Goal: Communication & Community: Answer question/provide support

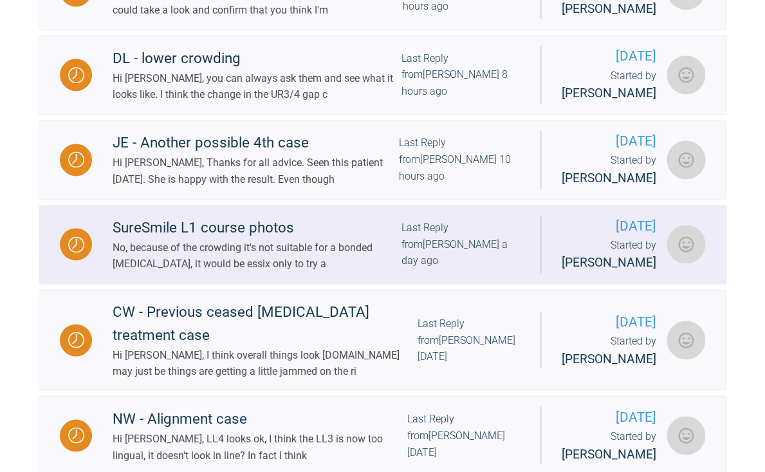
scroll to position [482, 0]
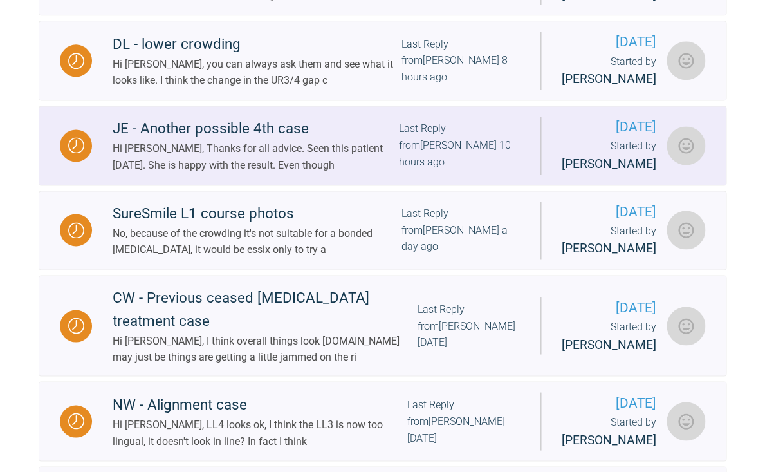
click at [268, 173] on div "Hi [PERSON_NAME], Thanks for all advice. Seen this patient [DATE]. She is happy…" at bounding box center [256, 156] width 286 height 33
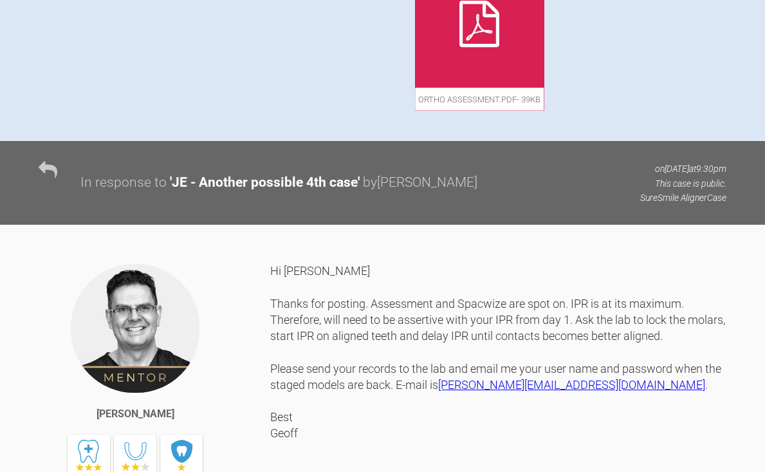
scroll to position [729, 0]
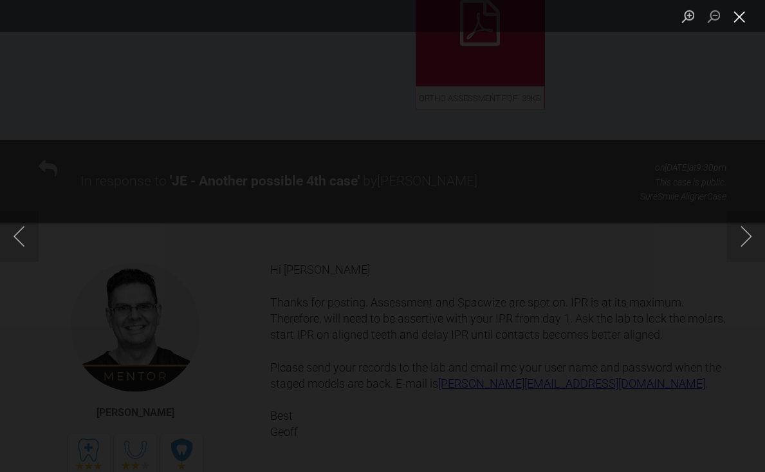
click at [742, 22] on button "Close lightbox" at bounding box center [740, 16] width 26 height 23
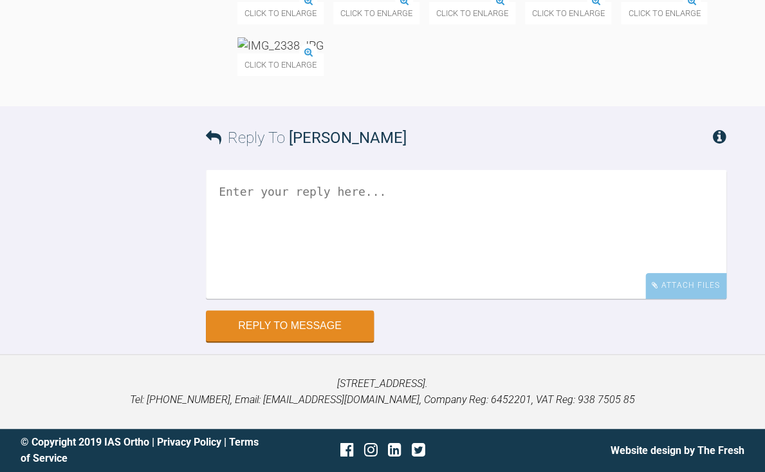
scroll to position [15562, 0]
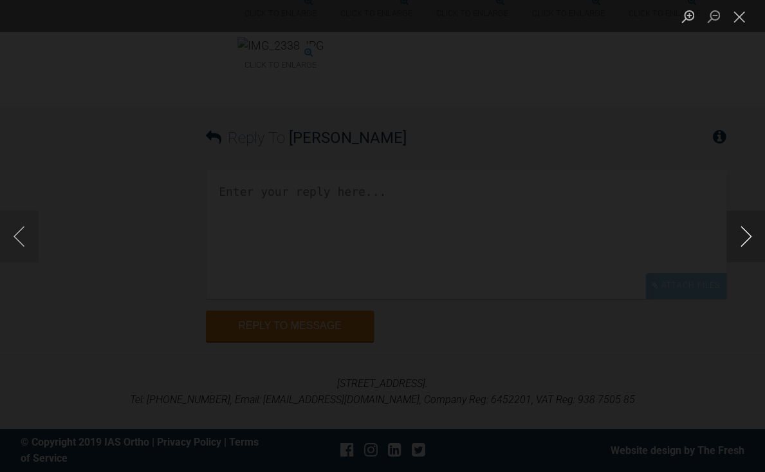
click at [752, 236] on button "Next image" at bounding box center [746, 235] width 39 height 51
click at [746, 241] on button "Next image" at bounding box center [746, 235] width 39 height 51
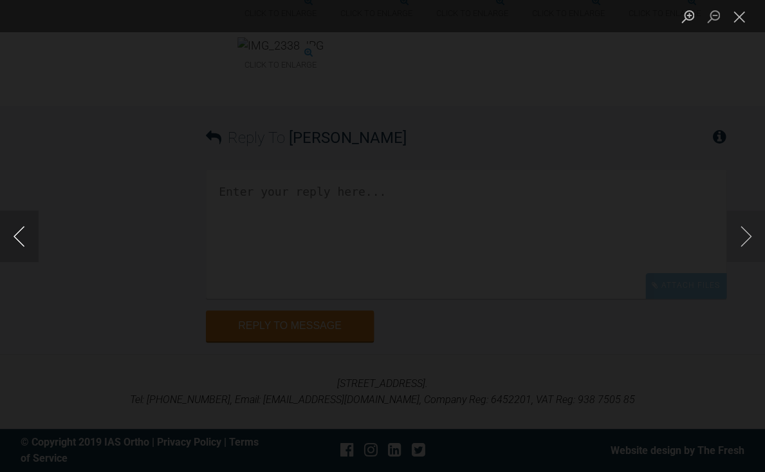
click at [17, 241] on button "Previous image" at bounding box center [19, 235] width 39 height 51
click at [740, 21] on button "Close lightbox" at bounding box center [740, 16] width 26 height 23
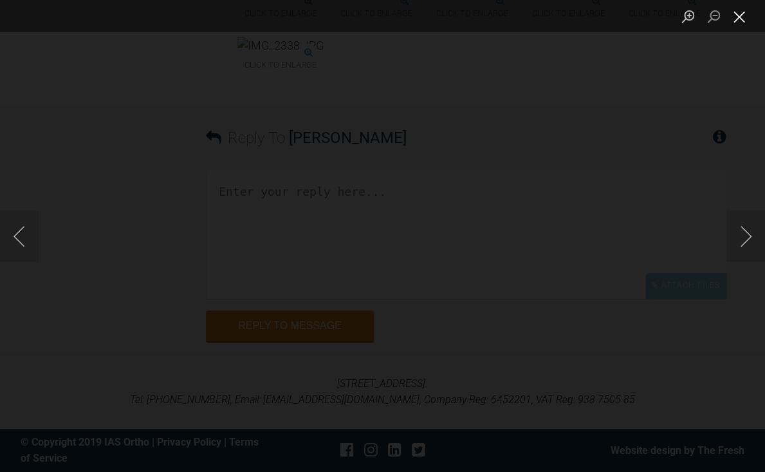
click at [739, 23] on button "Close lightbox" at bounding box center [740, 16] width 26 height 23
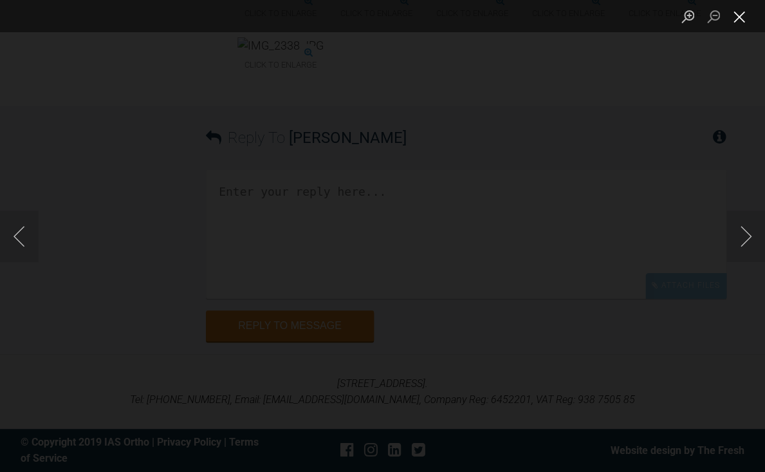
click at [742, 19] on button "Close lightbox" at bounding box center [740, 16] width 26 height 23
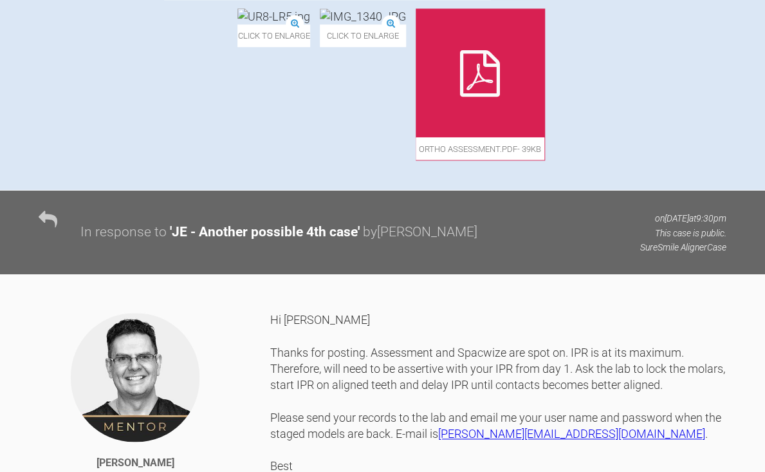
scroll to position [646, 0]
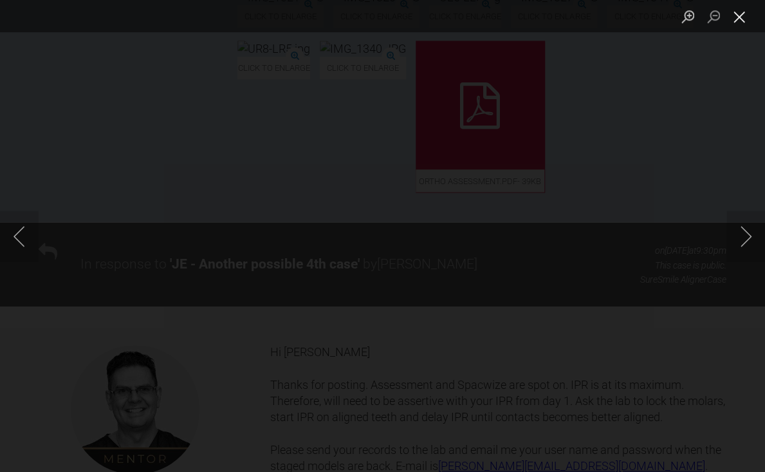
click at [740, 23] on button "Close lightbox" at bounding box center [740, 16] width 26 height 23
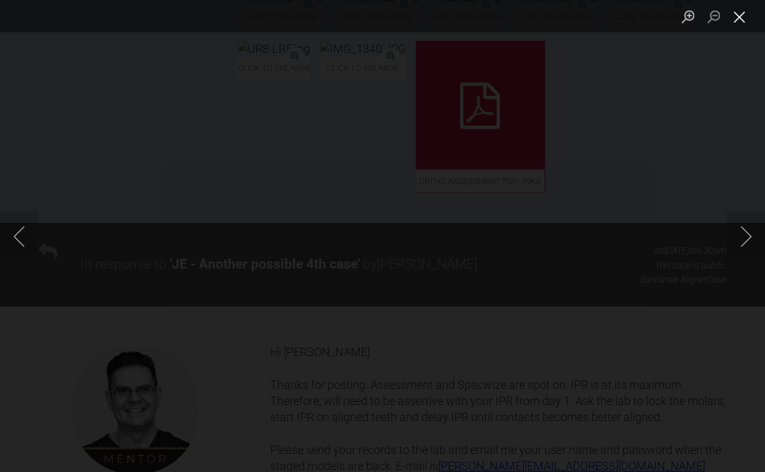
click at [744, 25] on button "Close lightbox" at bounding box center [740, 16] width 26 height 23
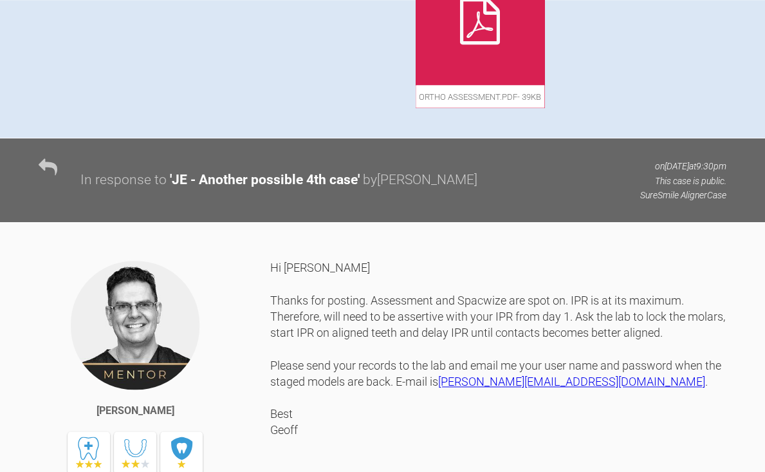
scroll to position [736, 0]
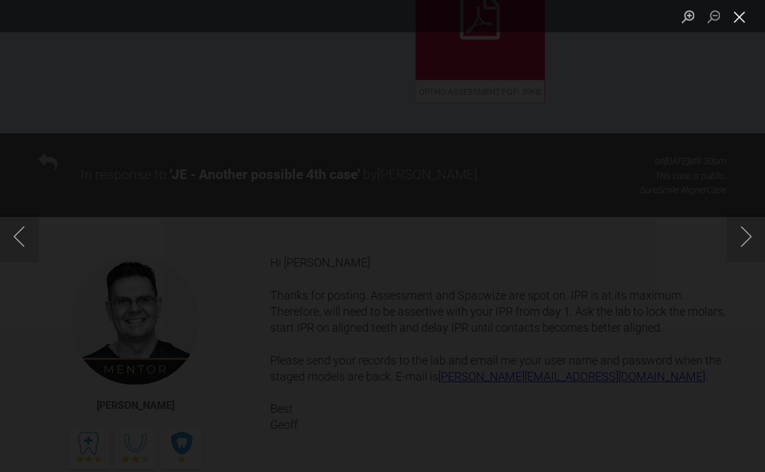
click at [744, 21] on button "Close lightbox" at bounding box center [740, 16] width 26 height 23
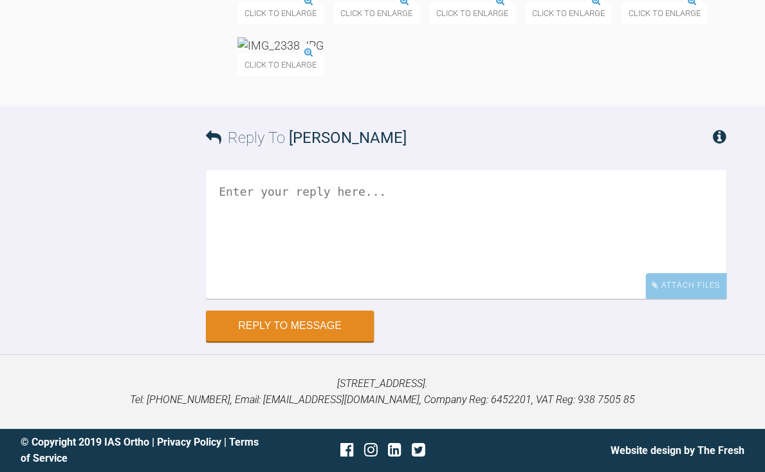
scroll to position [15586, 0]
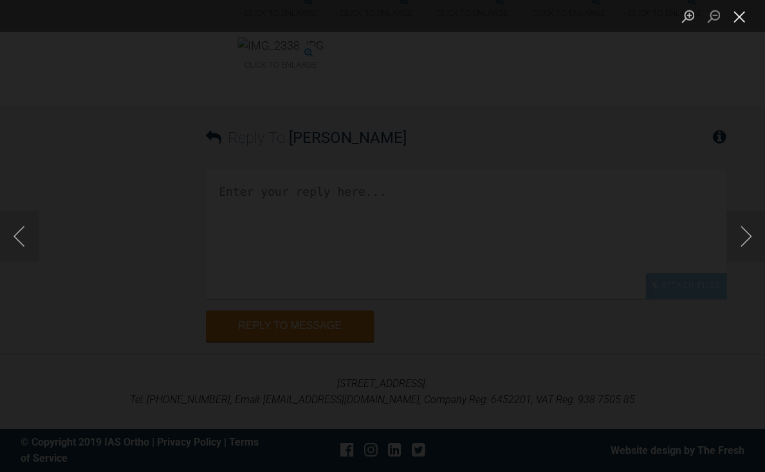
click at [735, 19] on button "Close lightbox" at bounding box center [740, 16] width 26 height 23
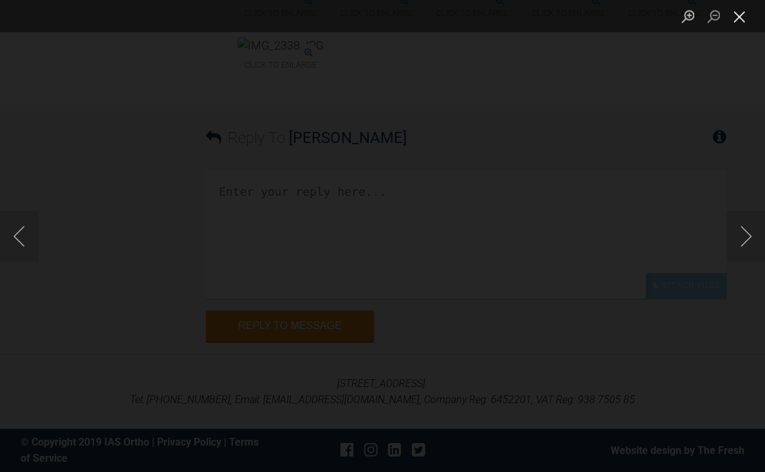
click at [742, 23] on button "Close lightbox" at bounding box center [740, 16] width 26 height 23
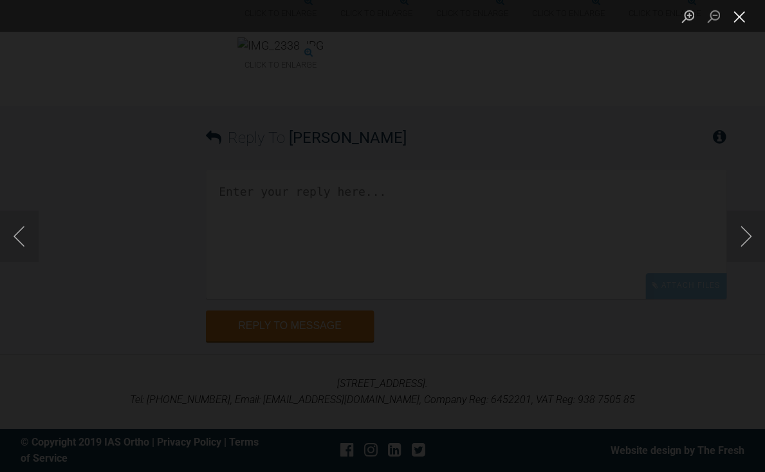
click at [747, 24] on button "Close lightbox" at bounding box center [740, 16] width 26 height 23
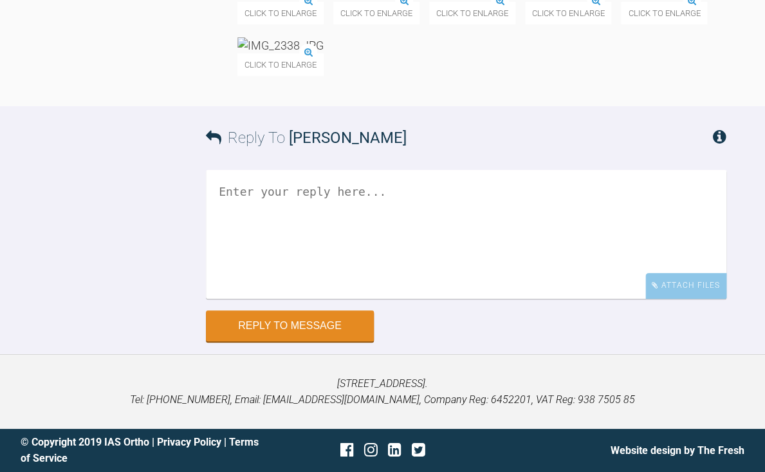
scroll to position [15466, 0]
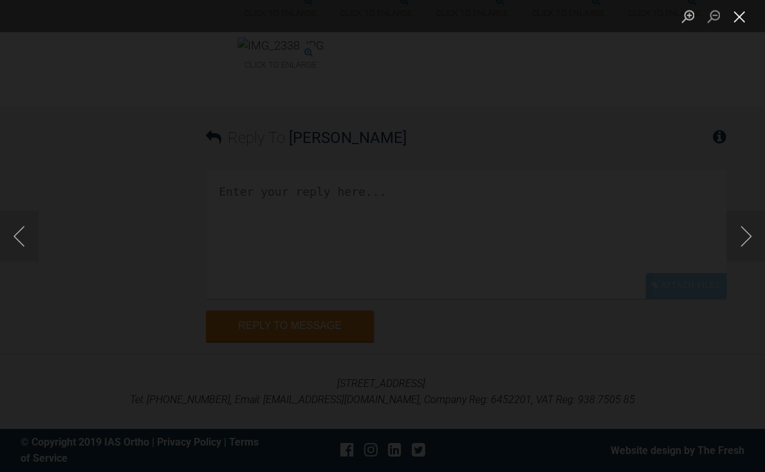
click at [738, 24] on button "Close lightbox" at bounding box center [740, 16] width 26 height 23
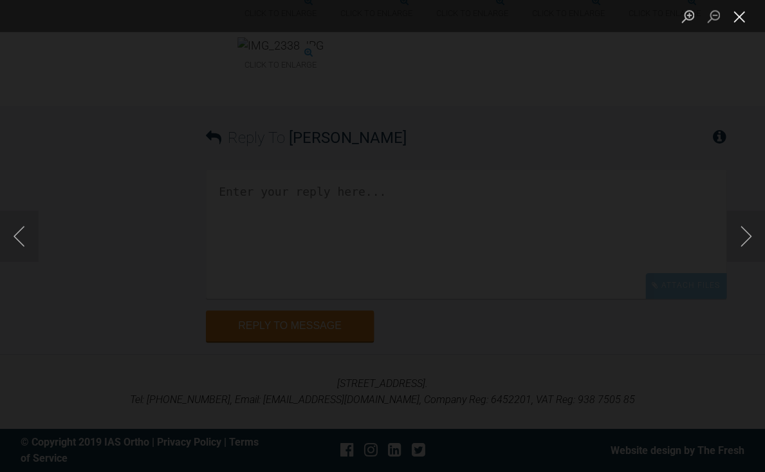
click at [740, 17] on button "Close lightbox" at bounding box center [740, 16] width 26 height 23
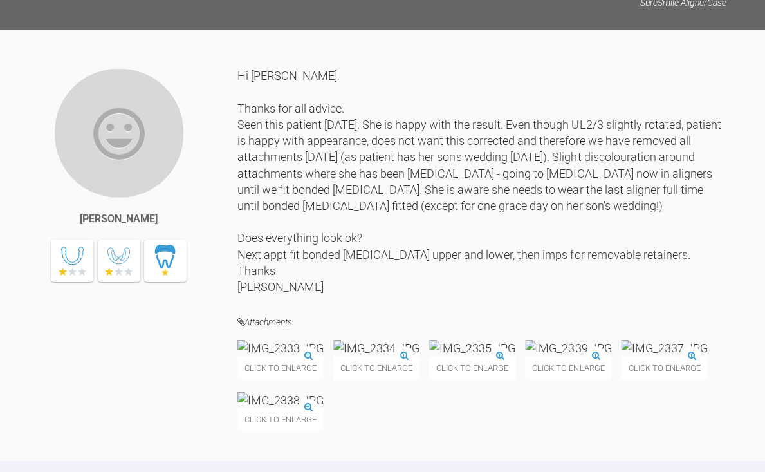
scroll to position [13323, 0]
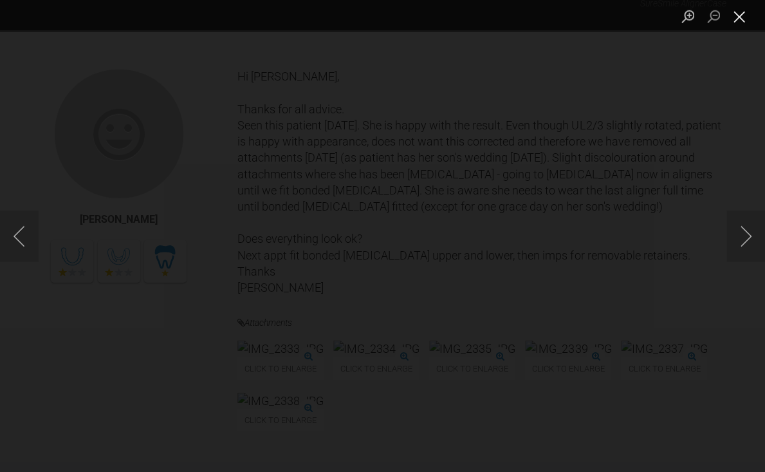
click at [738, 19] on button "Close lightbox" at bounding box center [740, 16] width 26 height 23
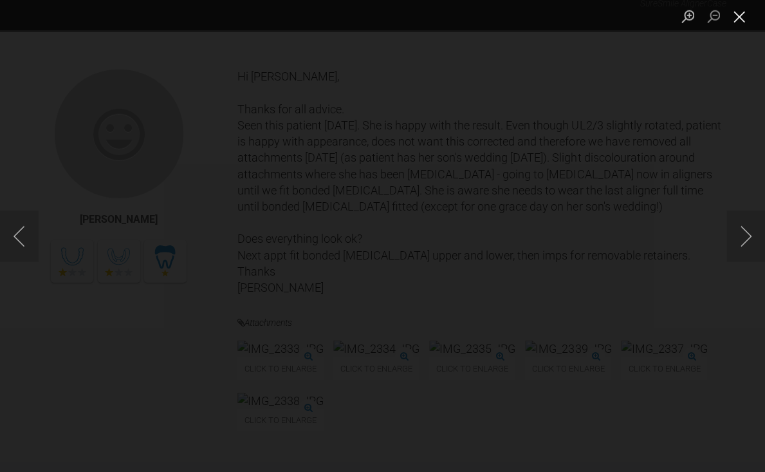
click at [739, 20] on button "Close lightbox" at bounding box center [740, 16] width 26 height 23
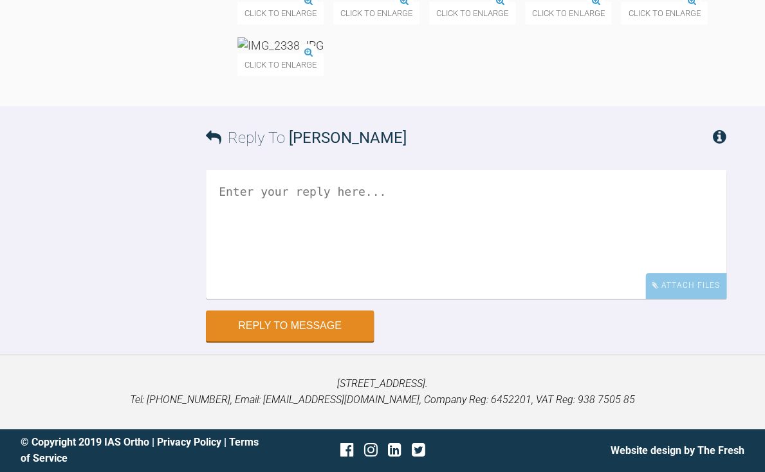
scroll to position [15542, 0]
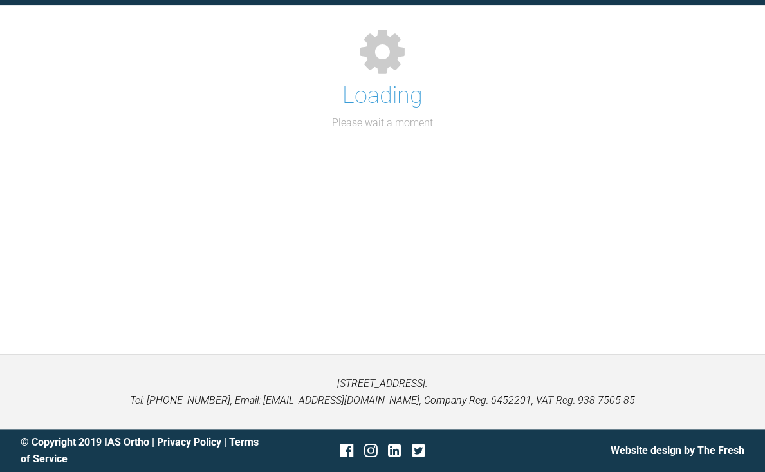
scroll to position [142, 0]
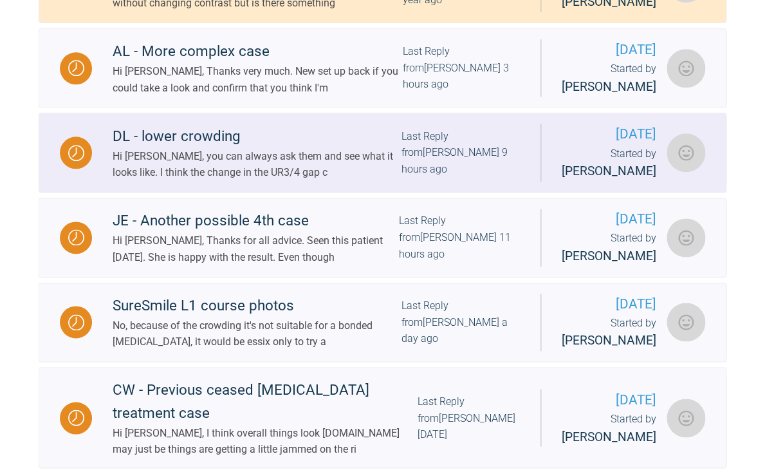
click at [282, 148] on div "DL - lower crowding" at bounding box center [257, 136] width 289 height 23
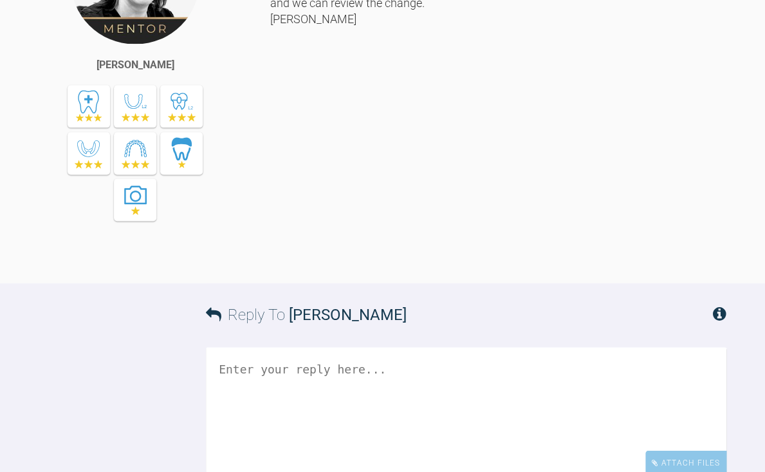
scroll to position [7234, 0]
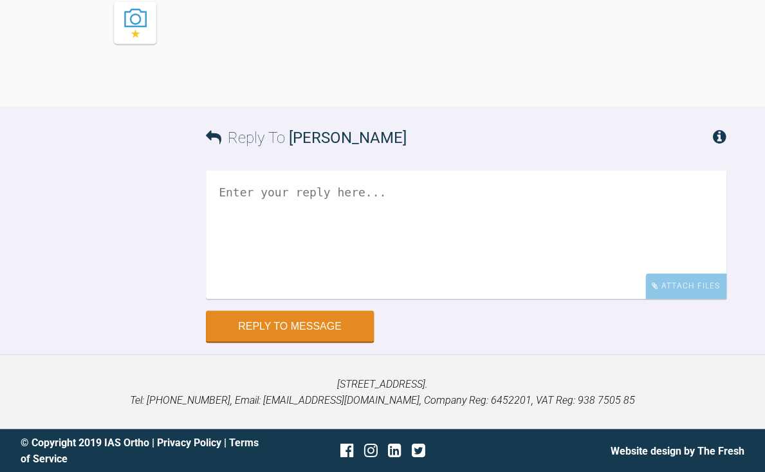
click at [322, 227] on textarea at bounding box center [466, 234] width 521 height 129
click at [533, 216] on textarea "Hi [PERSON_NAME], New set up back. Do the uppers look ok" at bounding box center [466, 234] width 521 height 129
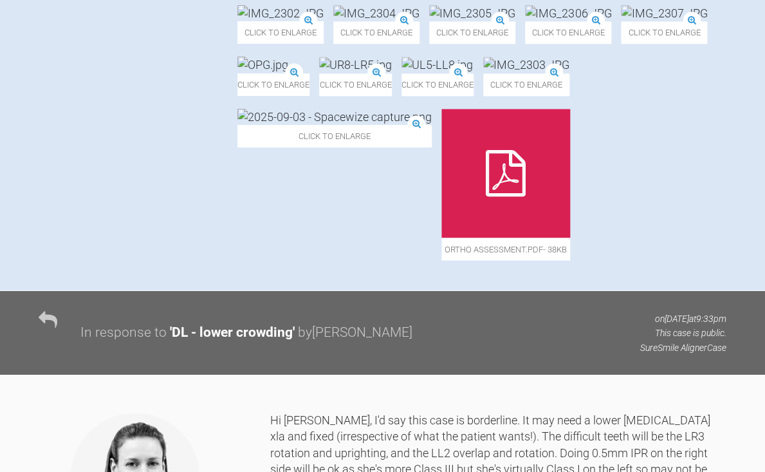
scroll to position [590, 0]
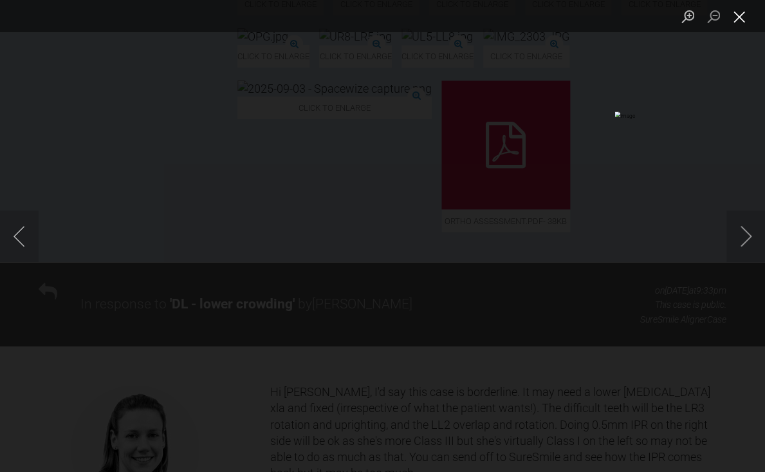
click at [744, 24] on button "Close lightbox" at bounding box center [740, 16] width 26 height 23
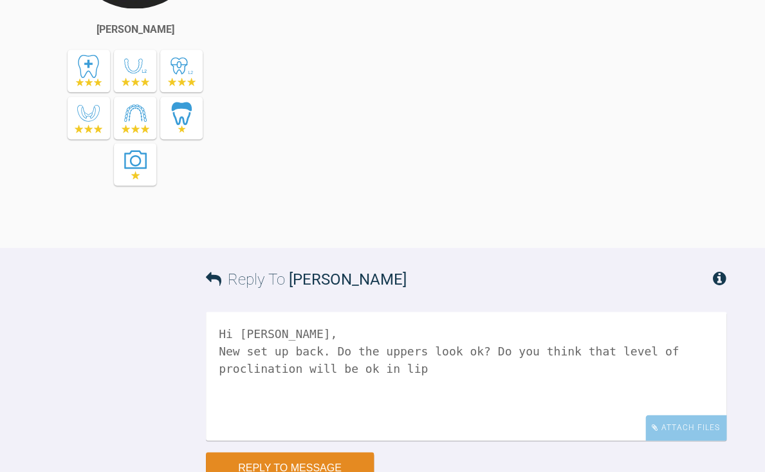
scroll to position [7234, 0]
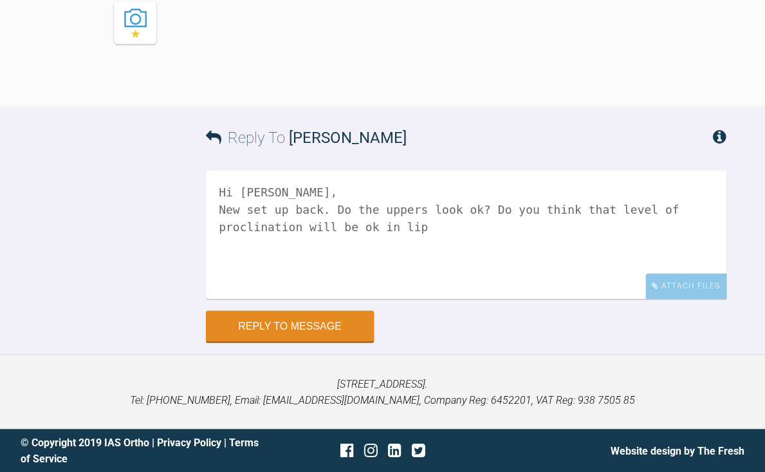
click at [440, 232] on textarea "Hi [PERSON_NAME], New set up back. Do the uppers look ok? Do you think that lev…" at bounding box center [466, 234] width 521 height 129
click at [320, 190] on textarea "Hi [PERSON_NAME], New set up back. Do the uppers look ok? Do you think that lev…" at bounding box center [466, 234] width 521 height 129
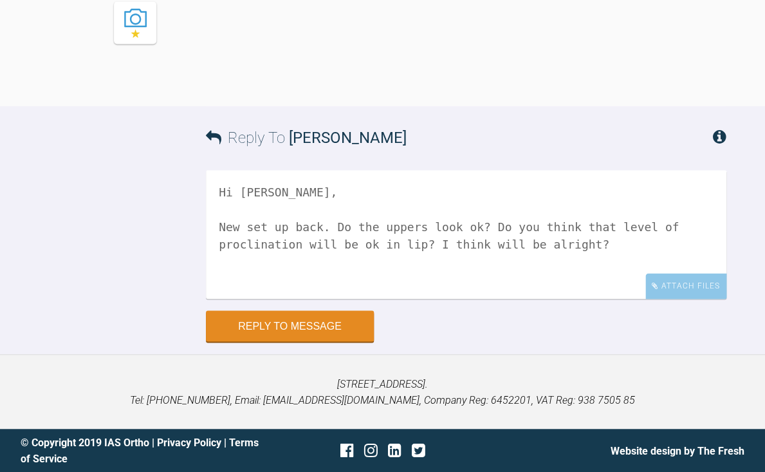
click at [266, 277] on textarea "Hi [PERSON_NAME], New set up back. Do the uppers look ok? Do you think that lev…" at bounding box center [466, 234] width 521 height 129
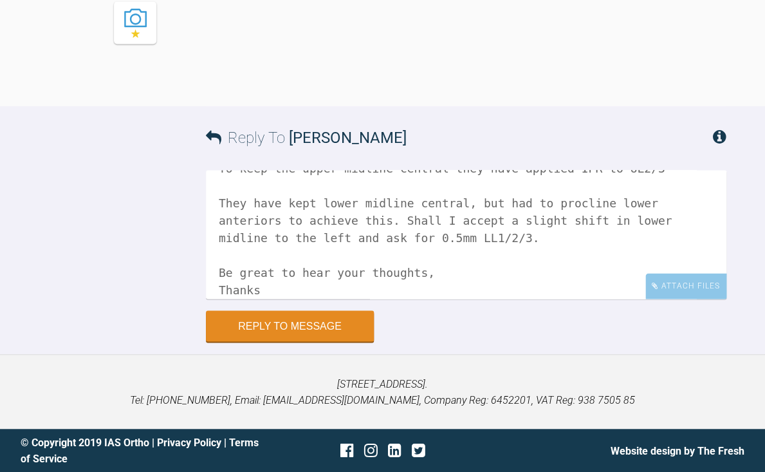
scroll to position [127, 0]
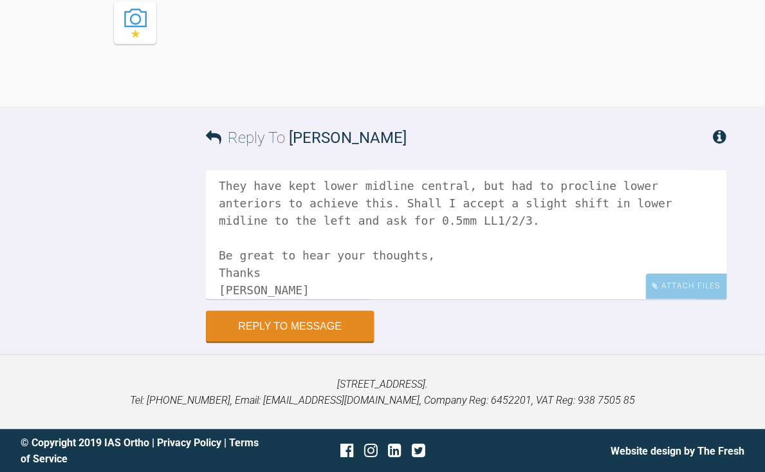
click at [610, 230] on textarea "Hi [PERSON_NAME], New set up back. Do the uppers look ok? Do you think that lev…" at bounding box center [466, 234] width 521 height 129
click at [593, 221] on textarea "Hi [PERSON_NAME], New set up back. Do the uppers look ok? Do you think that lev…" at bounding box center [466, 234] width 521 height 129
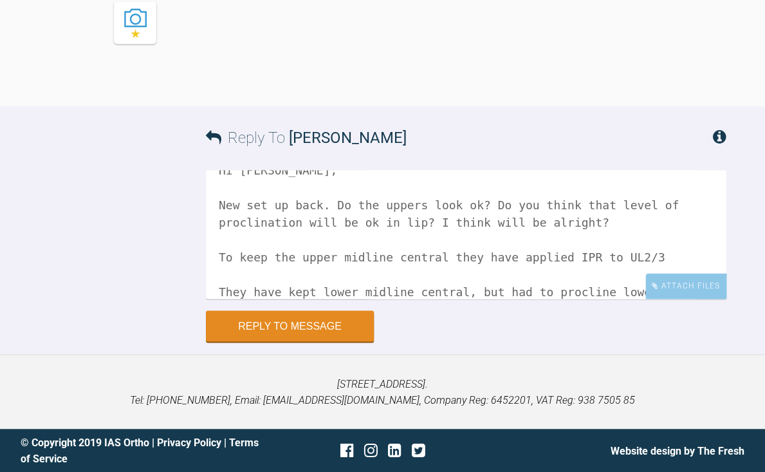
scroll to position [23, 0]
click at [338, 205] on textarea "Hi [PERSON_NAME], New set up back. Do the uppers look ok? Do you think that lev…" at bounding box center [466, 234] width 521 height 129
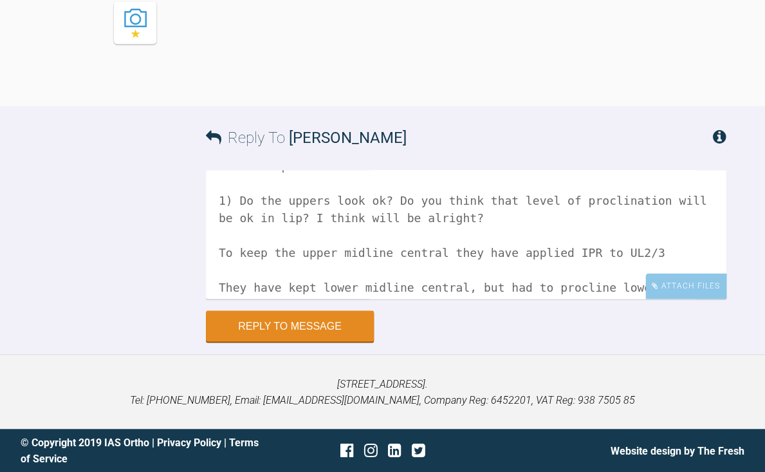
scroll to position [63, 0]
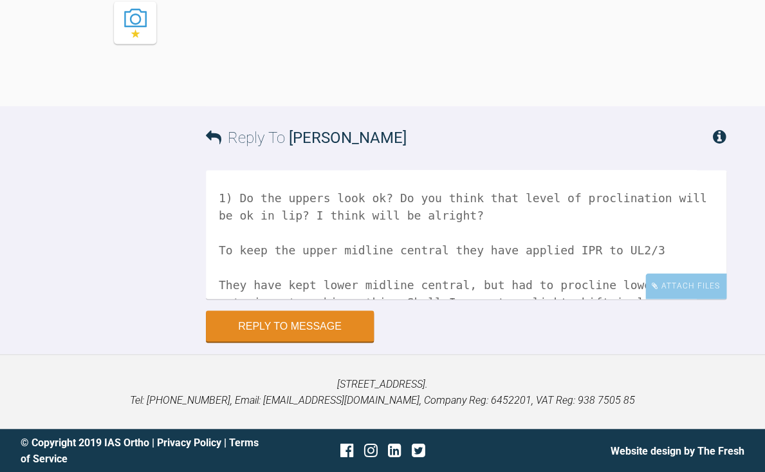
click at [218, 247] on textarea "Hi [PERSON_NAME], New set up back. 1) Do the uppers look ok? Do you think that …" at bounding box center [466, 234] width 521 height 129
click at [702, 246] on textarea "Hi [PERSON_NAME], New set up back. 1) Do the uppers look ok? Do you think that …" at bounding box center [466, 234] width 521 height 129
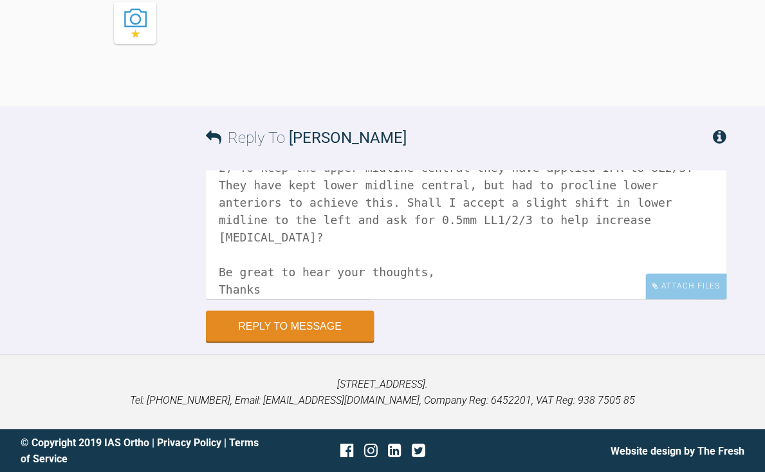
scroll to position [161, 0]
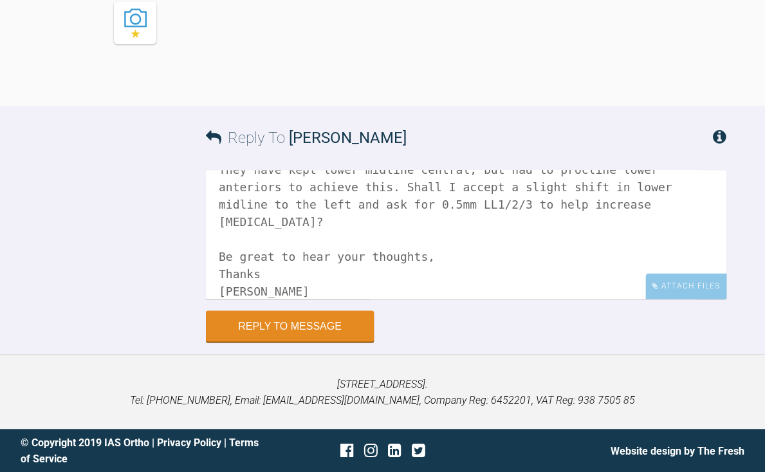
click at [295, 228] on textarea "Hi [PERSON_NAME], New set up back. 1) Do the uppers look ok? Do you think that …" at bounding box center [466, 234] width 521 height 129
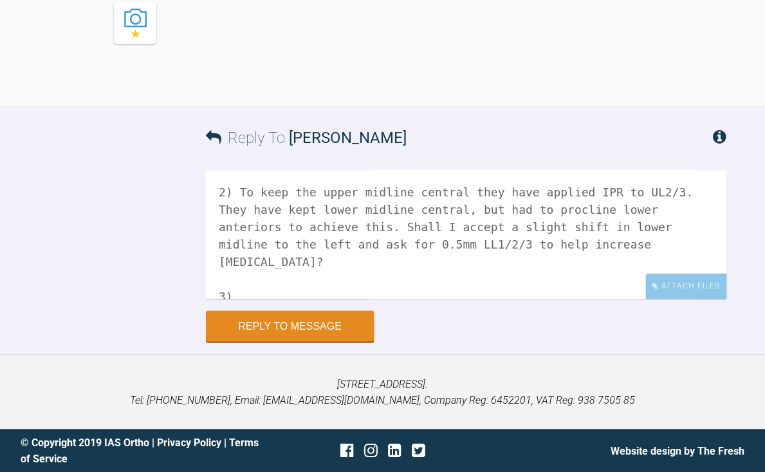
scroll to position [122, 0]
click at [409, 223] on textarea "Hi [PERSON_NAME], New set up back. 1) Do the uppers look ok? Do you think that …" at bounding box center [466, 234] width 521 height 129
drag, startPoint x: 300, startPoint y: 241, endPoint x: 368, endPoint y: 242, distance: 68.2
click at [368, 242] on textarea "Hi [PERSON_NAME], New set up back. 1) Do the uppers look ok? Do you think that …" at bounding box center [466, 234] width 521 height 129
click at [337, 257] on textarea "Hi [PERSON_NAME], New set up back. 1) Do the uppers look ok? Do you think that …" at bounding box center [466, 234] width 521 height 129
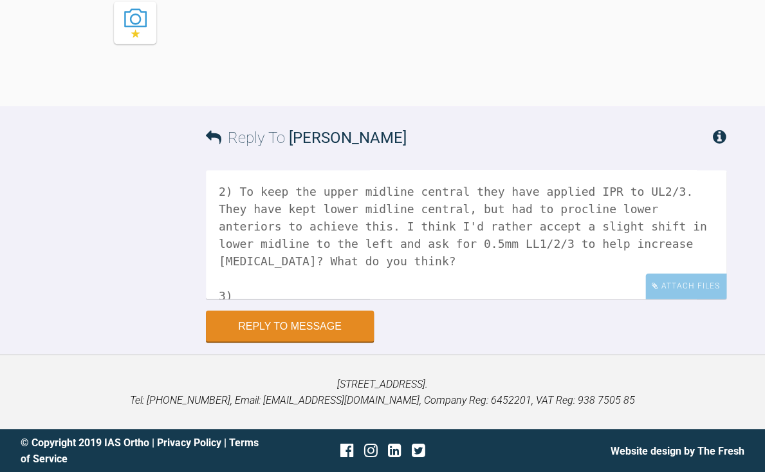
click at [280, 260] on textarea "Hi [PERSON_NAME], New set up back. 1) Do the uppers look ok? Do you think that …" at bounding box center [466, 234] width 521 height 129
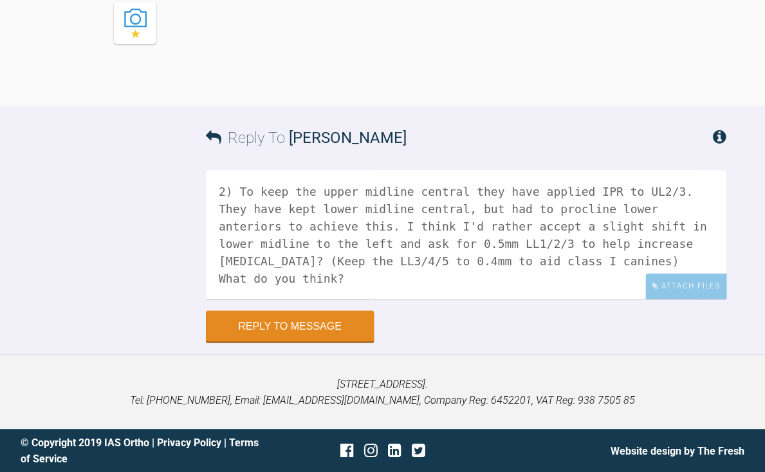
scroll to position [197, 0]
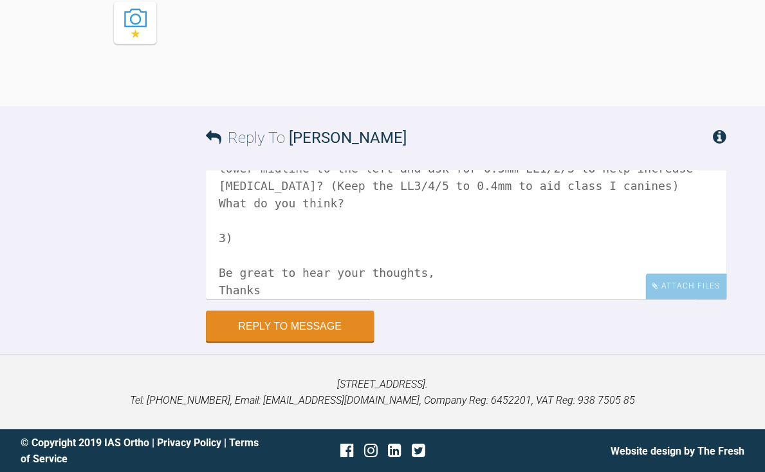
click at [268, 239] on textarea "Hi [PERSON_NAME], New set up back. 1) Do the uppers look ok? Do you think that …" at bounding box center [466, 234] width 521 height 129
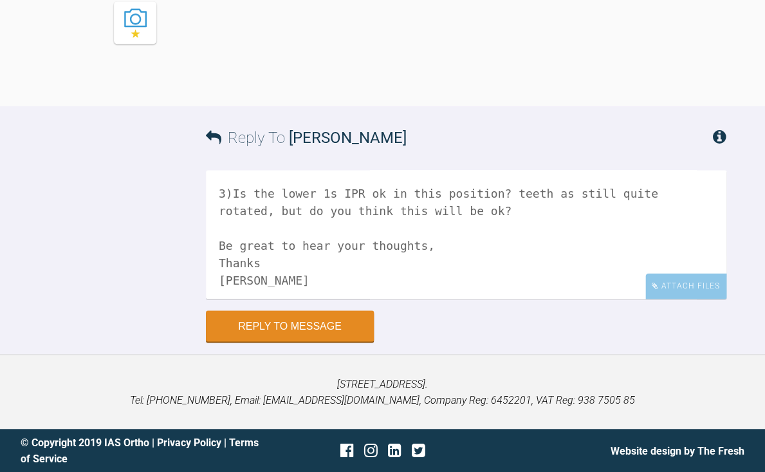
scroll to position [245, 0]
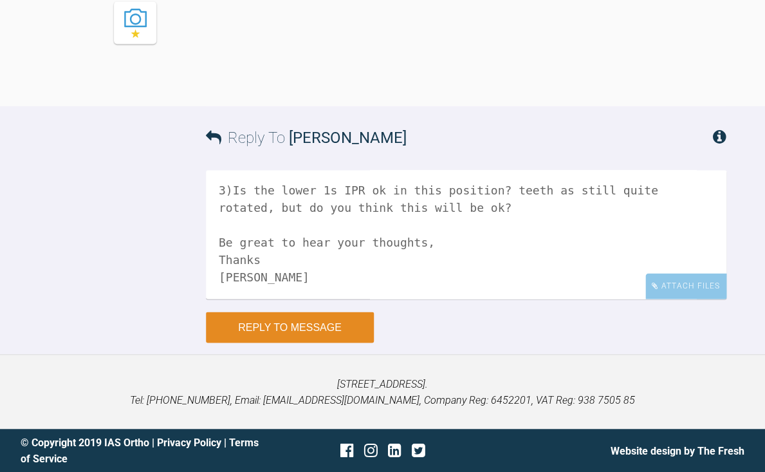
type textarea "Hi [PERSON_NAME], New set up back. 1) Do the uppers look ok? Do you think that …"
click at [305, 331] on button "Reply to Message" at bounding box center [290, 327] width 168 height 31
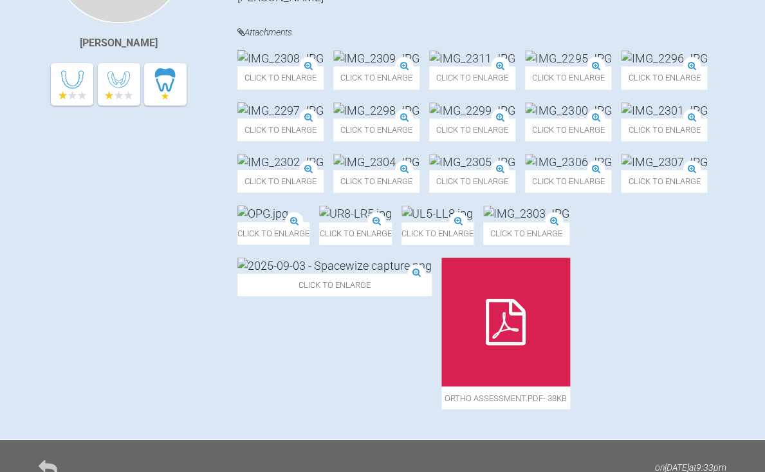
scroll to position [414, 0]
click at [453, 118] on img at bounding box center [472, 110] width 86 height 16
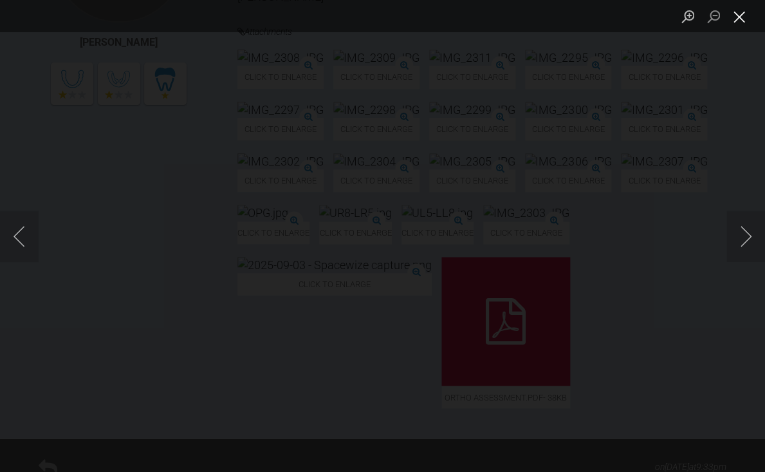
click at [741, 23] on button "Close lightbox" at bounding box center [740, 16] width 26 height 23
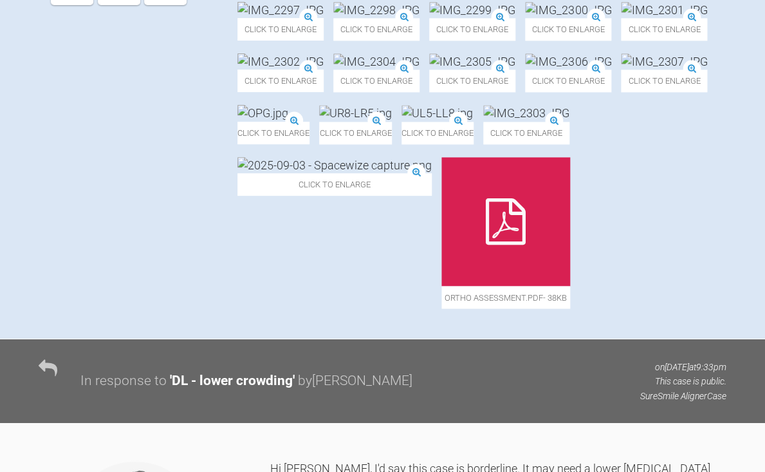
scroll to position [515, 0]
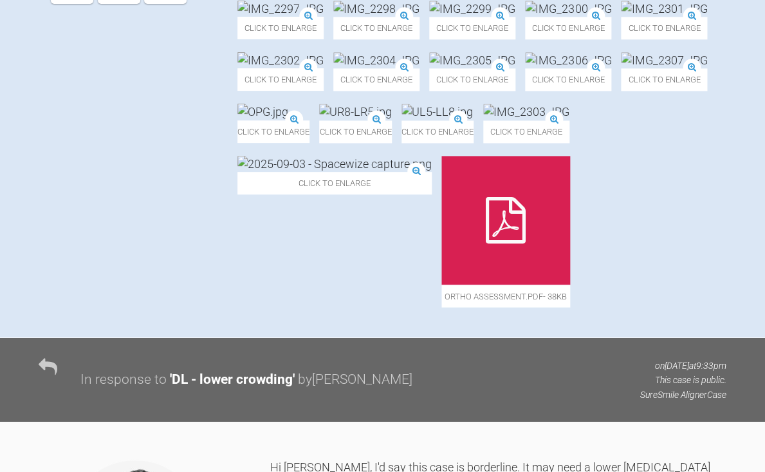
click at [324, 68] on img at bounding box center [281, 60] width 86 height 16
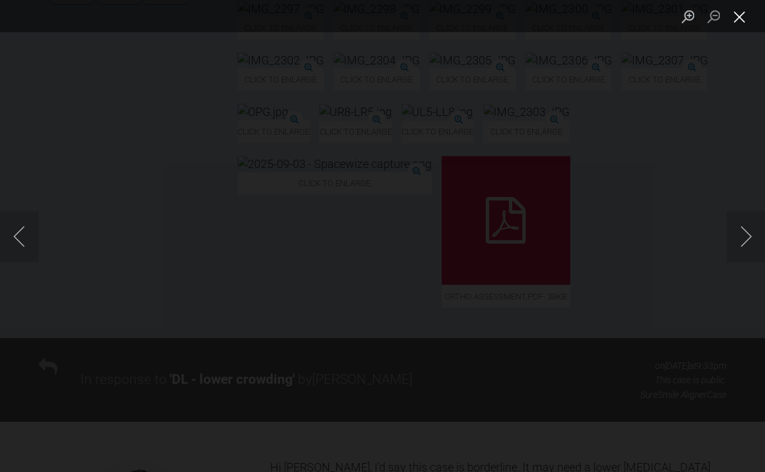
click at [740, 12] on button "Close lightbox" at bounding box center [740, 16] width 26 height 23
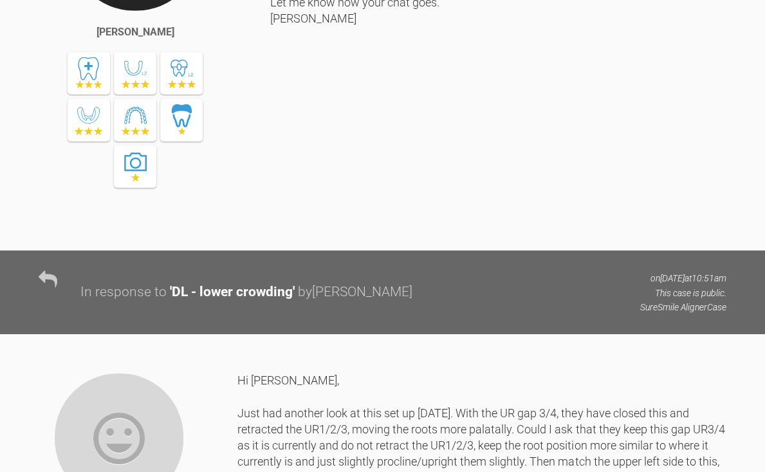
scroll to position [7667, 0]
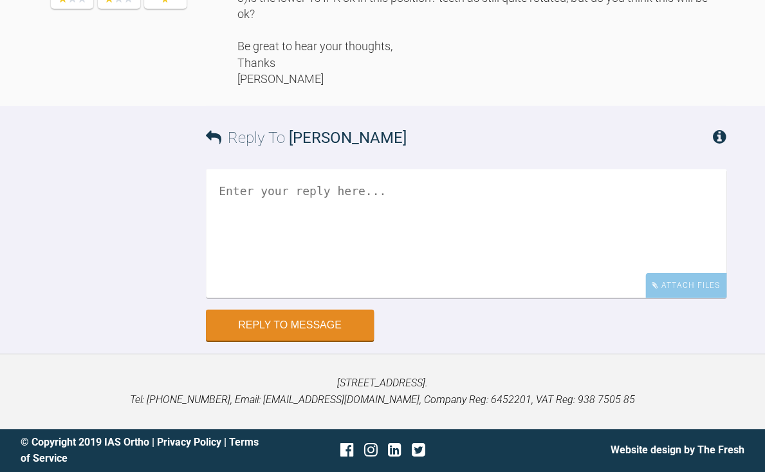
click at [348, 234] on textarea at bounding box center [466, 233] width 521 height 129
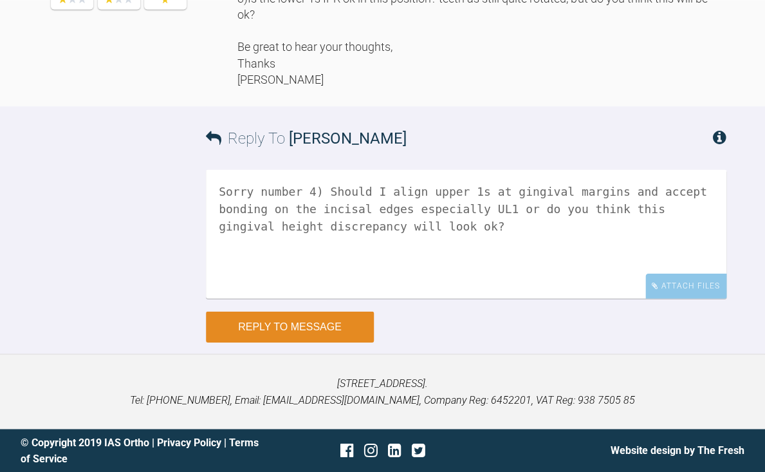
type textarea "Sorry number 4) Should I align upper 1s at gingival margins and accept bonding …"
click at [315, 342] on button "Reply to Message" at bounding box center [290, 326] width 168 height 31
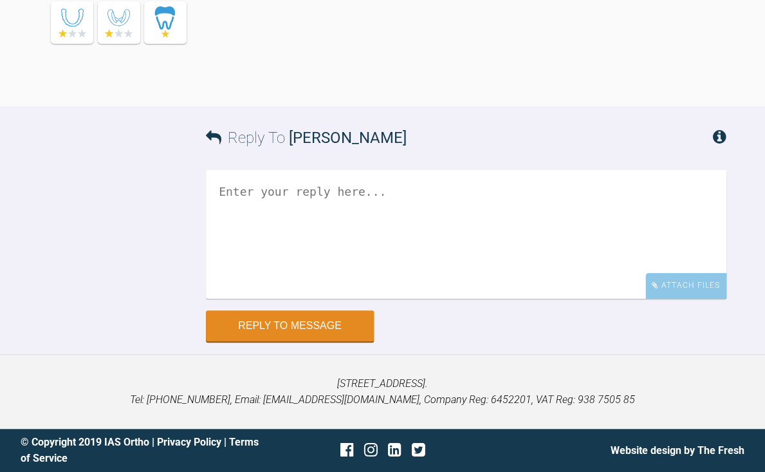
scroll to position [7951, 0]
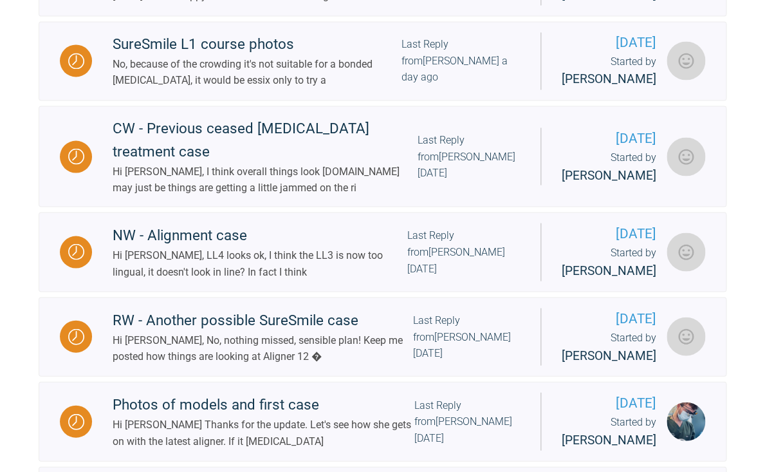
scroll to position [653, 0]
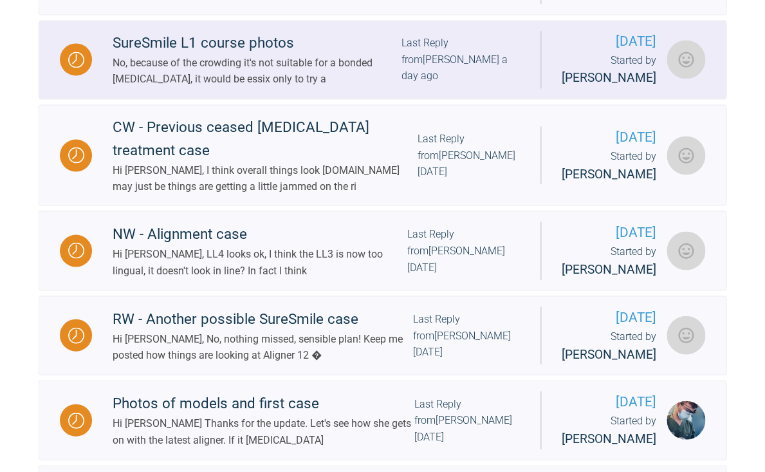
click at [261, 88] on div "No, because of the crowding it's not suitable for a bonded [MEDICAL_DATA], it w…" at bounding box center [257, 71] width 289 height 33
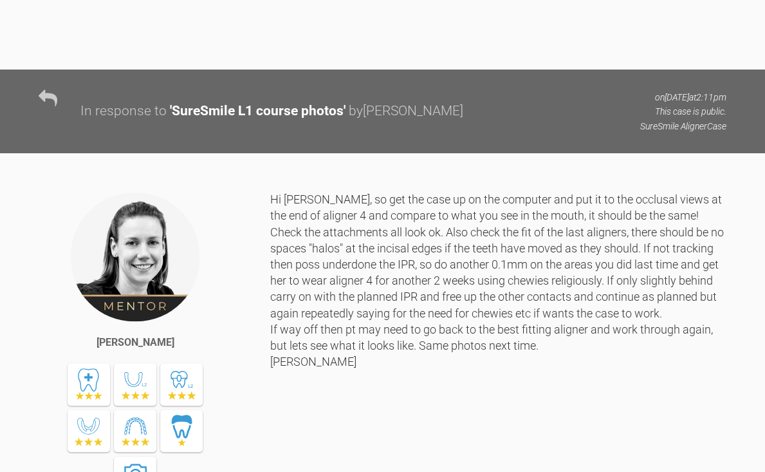
scroll to position [15297, 0]
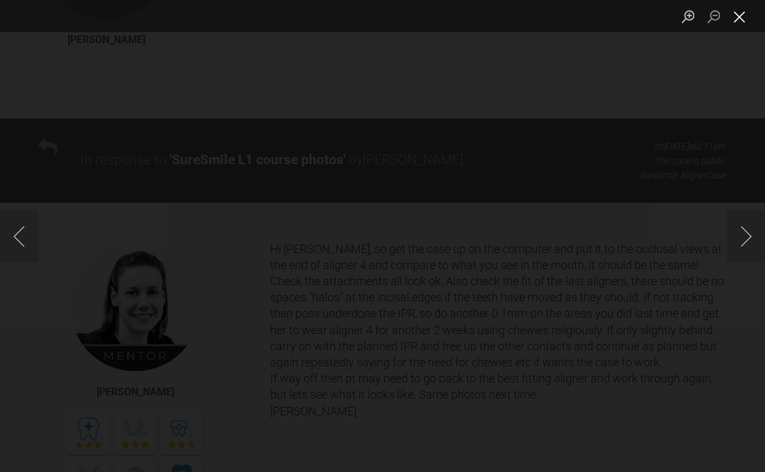
click at [740, 16] on button "Close lightbox" at bounding box center [740, 16] width 26 height 23
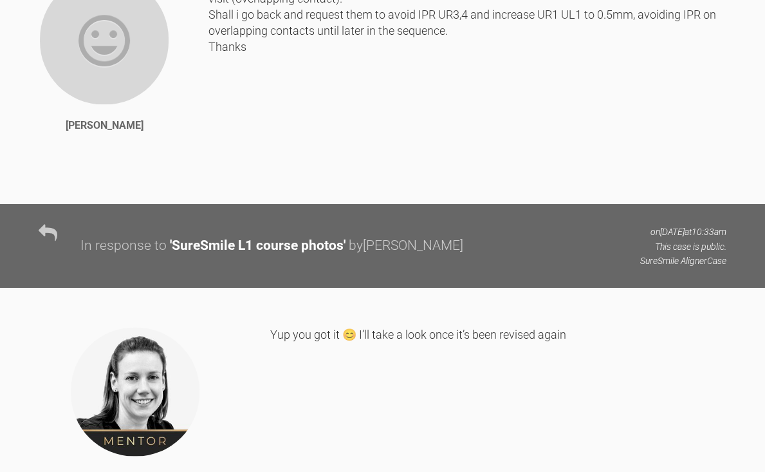
scroll to position [6559, 0]
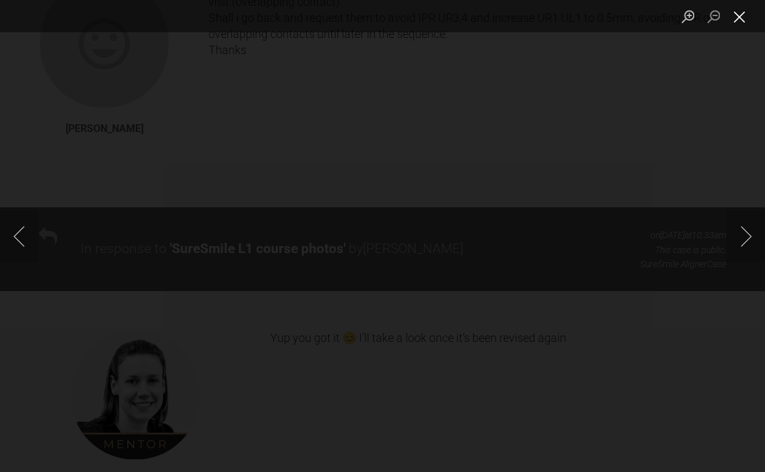
click at [738, 17] on button "Close lightbox" at bounding box center [740, 16] width 26 height 23
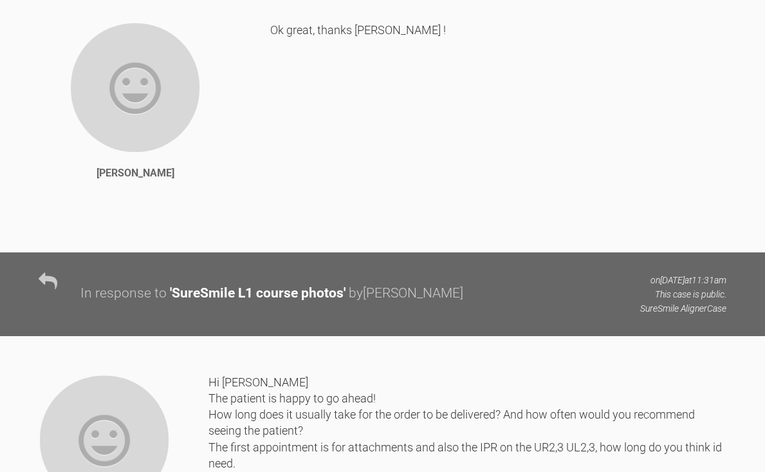
scroll to position [12282, 0]
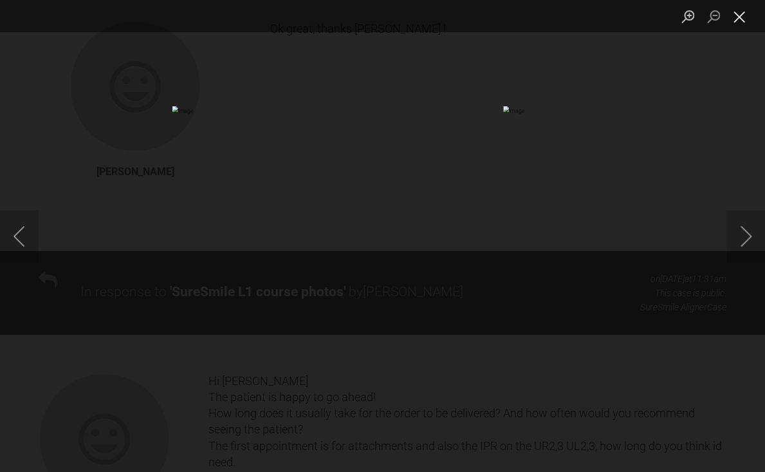
click at [738, 17] on button "Close lightbox" at bounding box center [740, 16] width 26 height 23
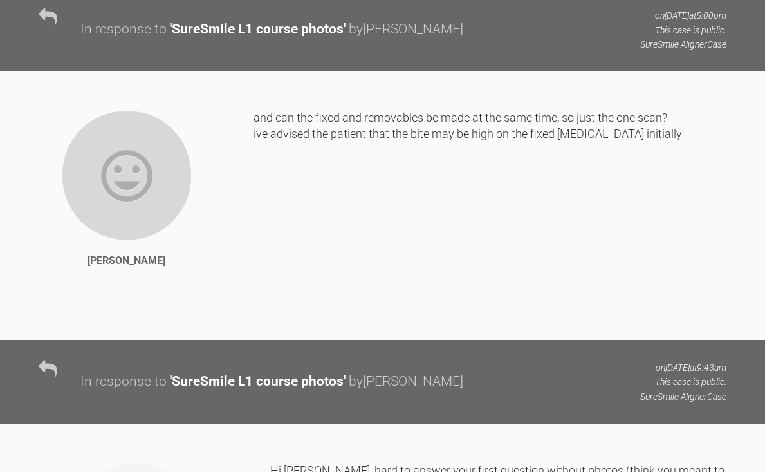
scroll to position [17135, 0]
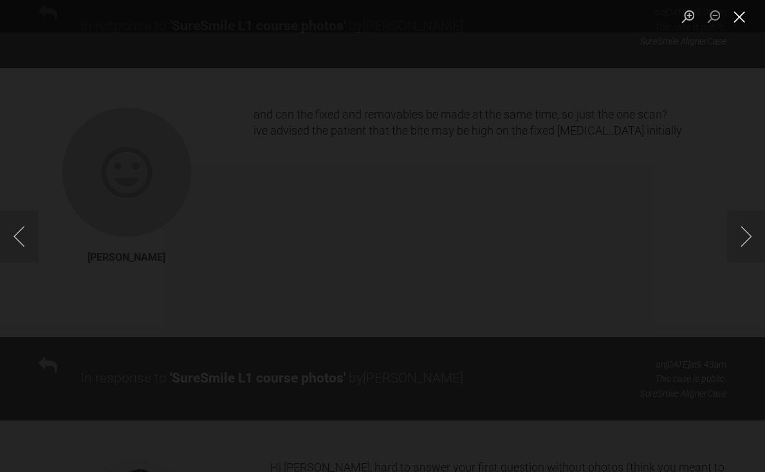
click at [743, 18] on button "Close lightbox" at bounding box center [740, 16] width 26 height 23
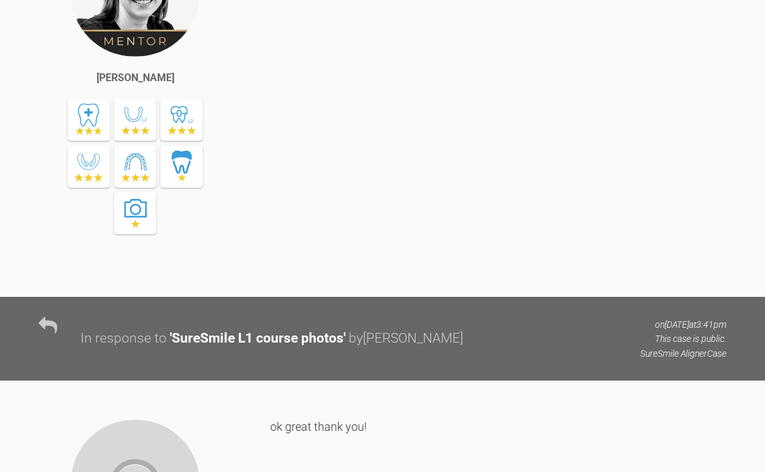
scroll to position [19358, 0]
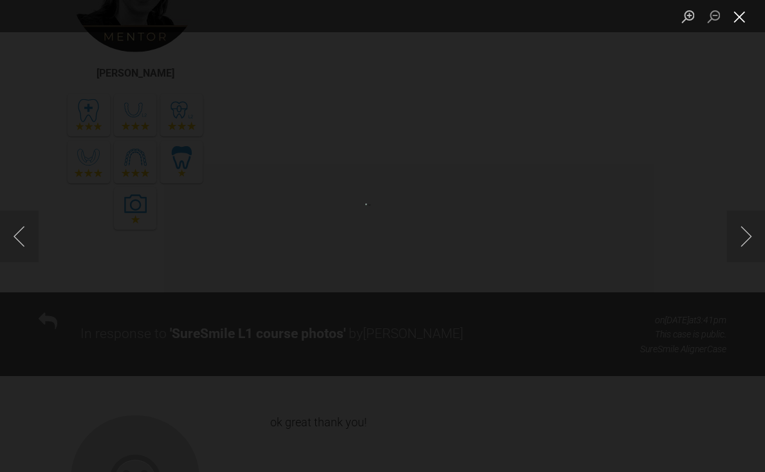
click at [737, 17] on button "Close lightbox" at bounding box center [740, 16] width 26 height 23
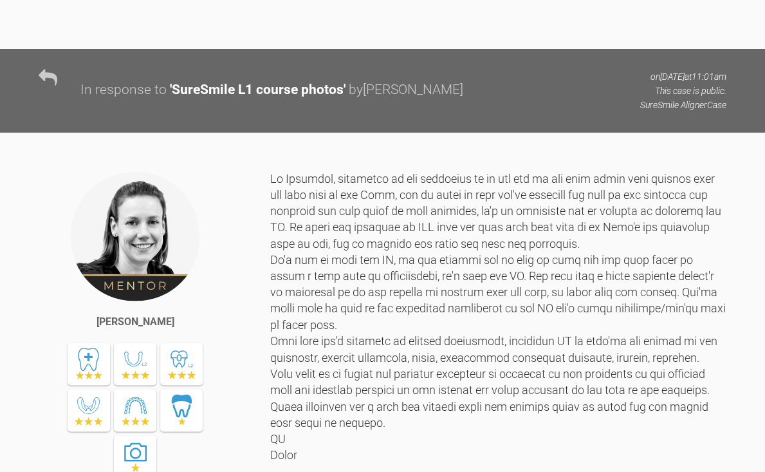
scroll to position [20308, 0]
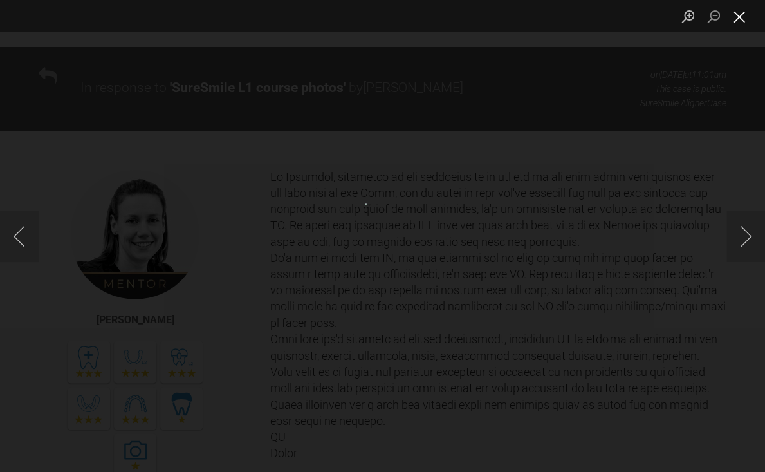
click at [737, 19] on button "Close lightbox" at bounding box center [740, 16] width 26 height 23
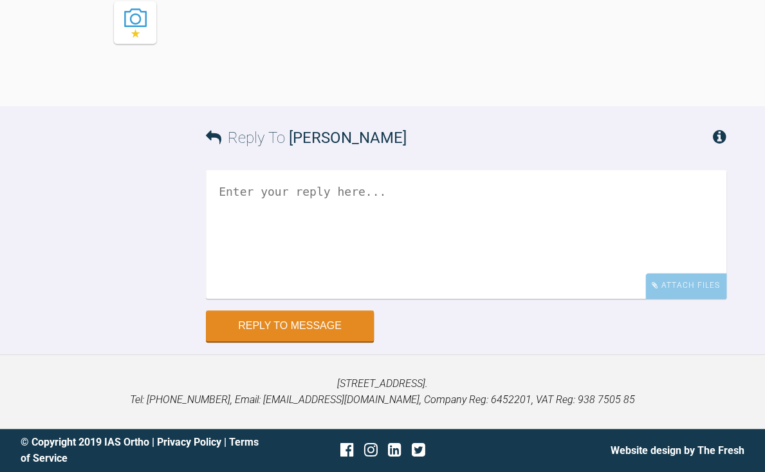
scroll to position [21939, 0]
drag, startPoint x: 440, startPoint y: 185, endPoint x: 502, endPoint y: 312, distance: 141.1
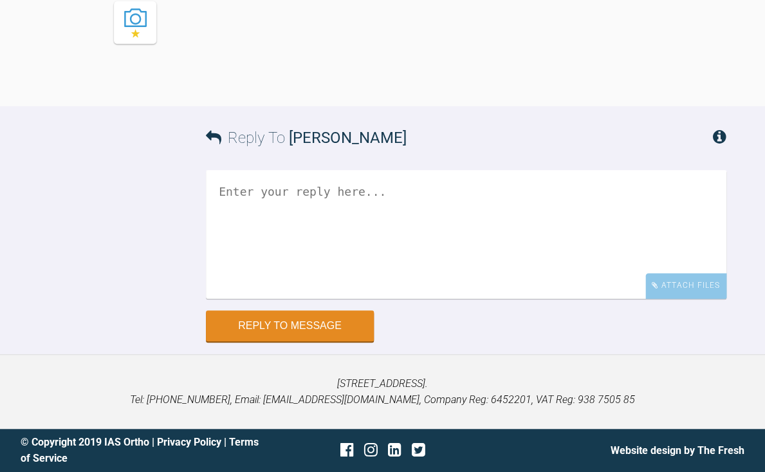
drag, startPoint x: 402, startPoint y: 292, endPoint x: 440, endPoint y: 354, distance: 73.1
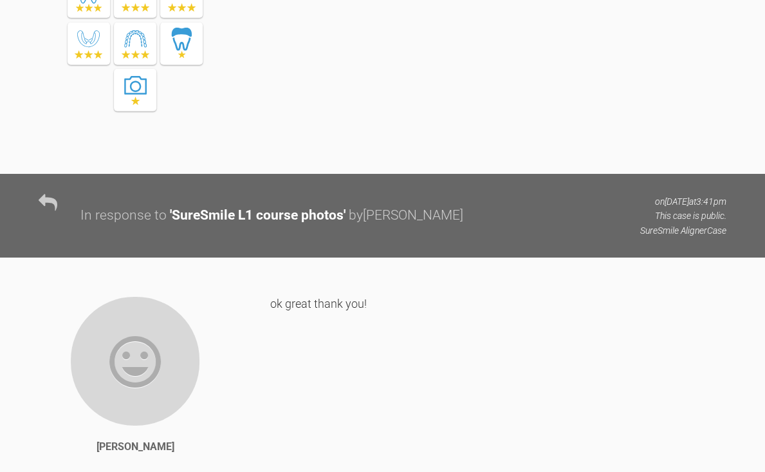
scroll to position [19479, 0]
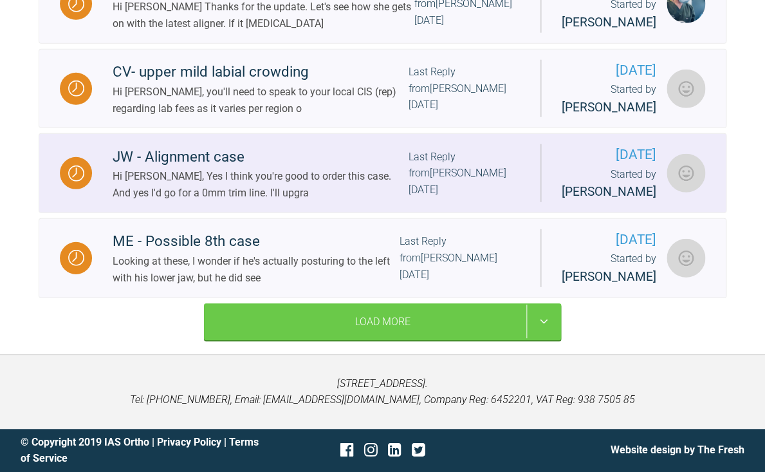
scroll to position [1405, 0]
